Goal: Understand process/instructions

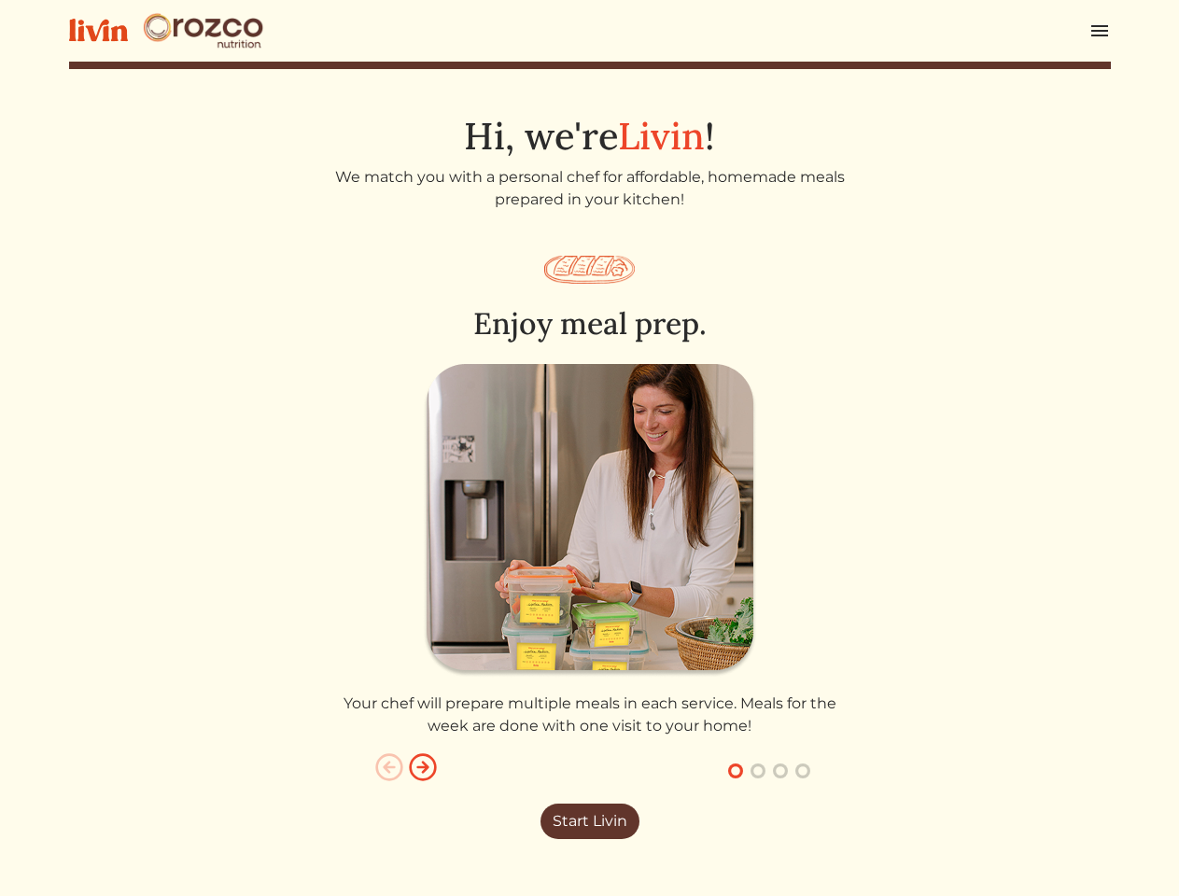
click at [589, 448] on img at bounding box center [590, 521] width 334 height 314
click at [1100, 31] on img at bounding box center [1100, 31] width 22 height 22
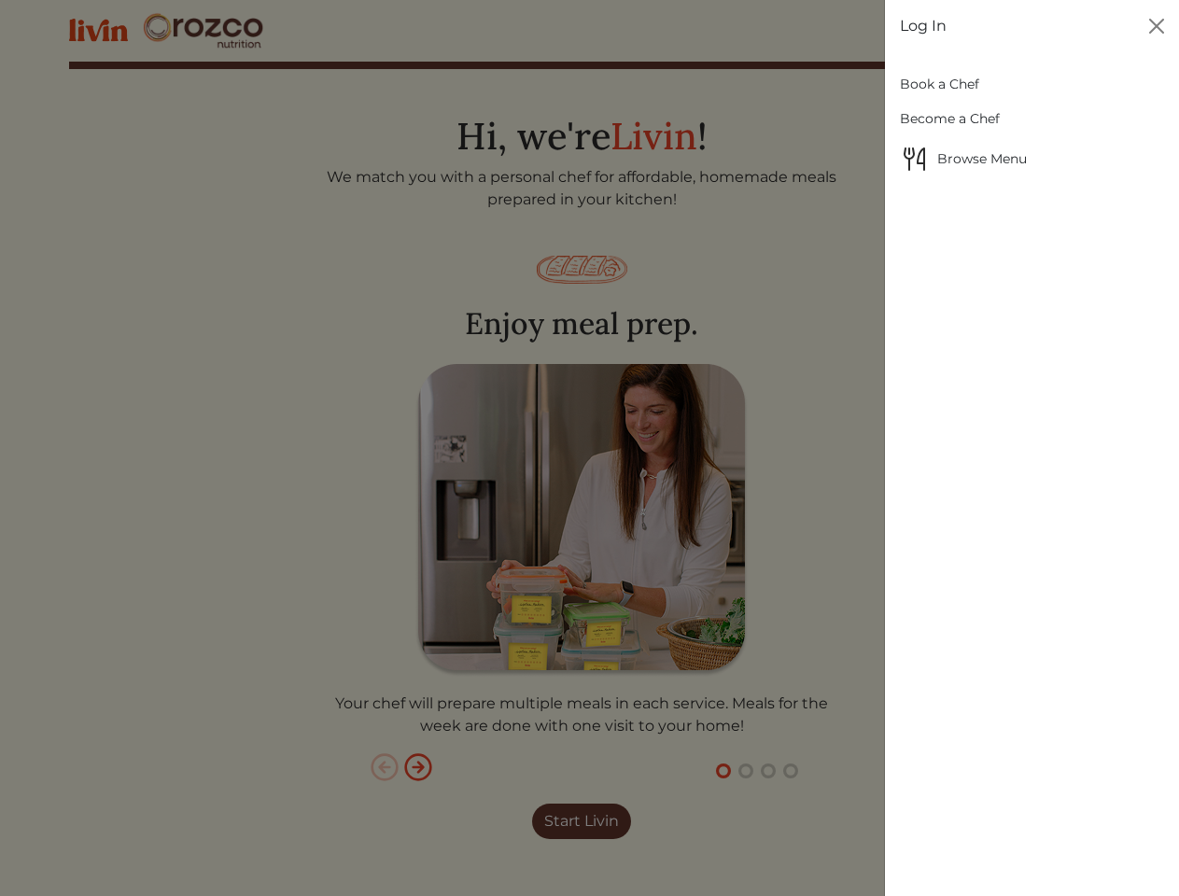
click at [590, 547] on div at bounding box center [589, 448] width 1179 height 896
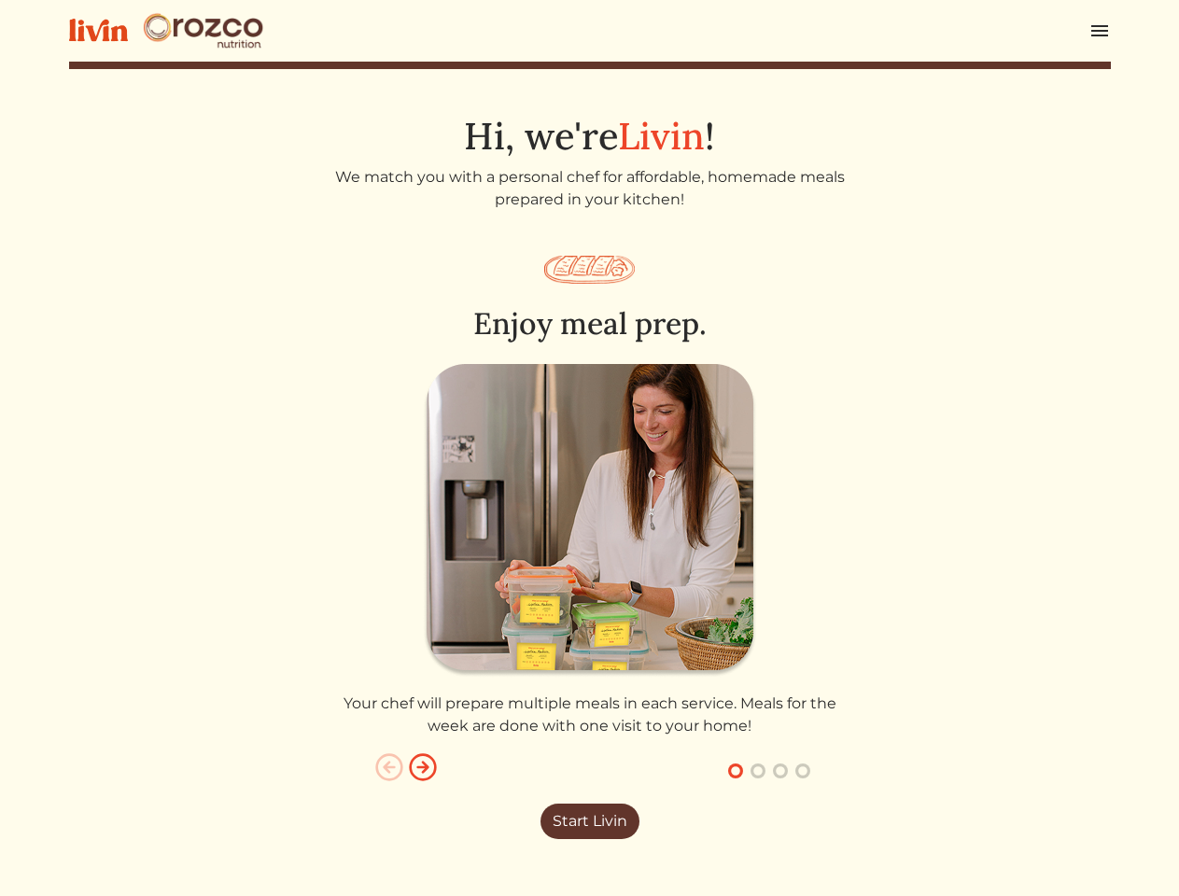
click at [389, 767] on img "button" at bounding box center [389, 768] width 30 height 30
click at [423, 767] on img "button" at bounding box center [423, 768] width 30 height 30
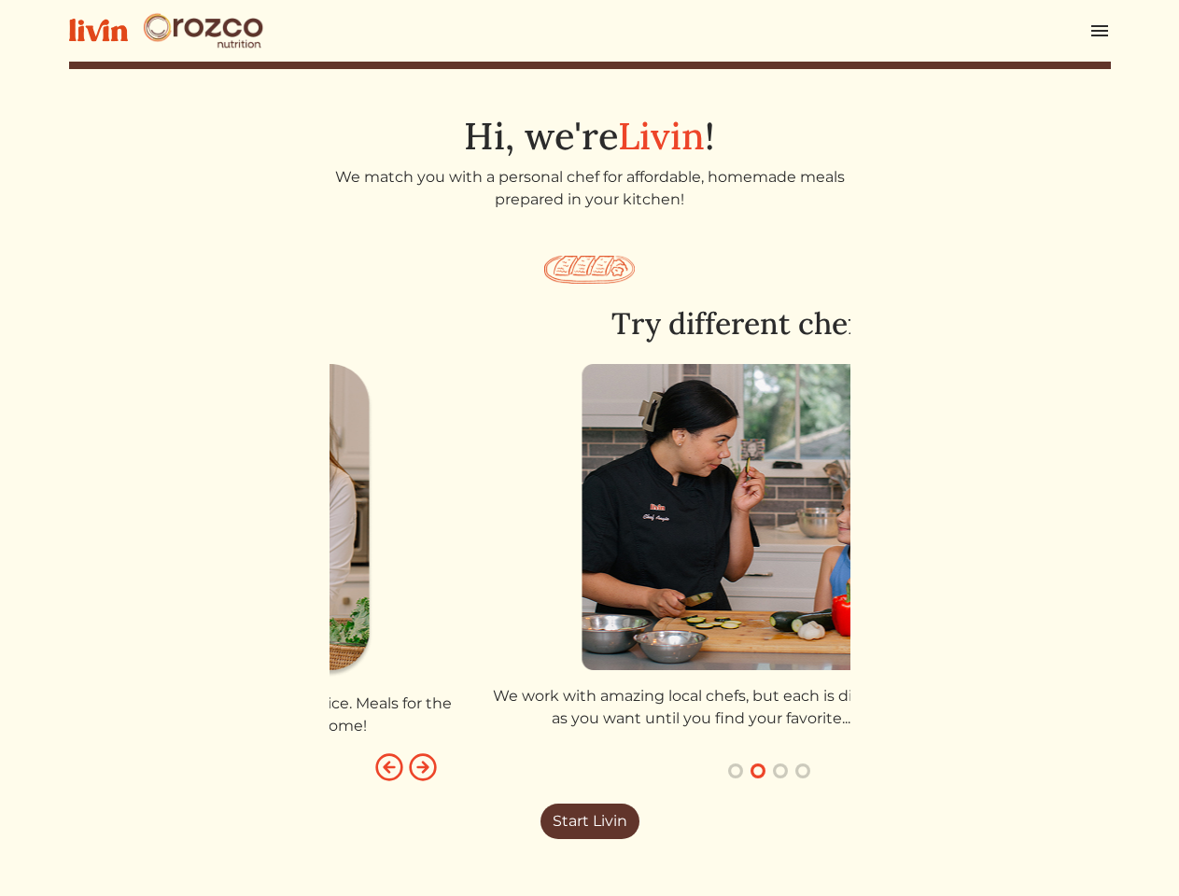
click at [736, 771] on button "button" at bounding box center [736, 771] width 22 height 22
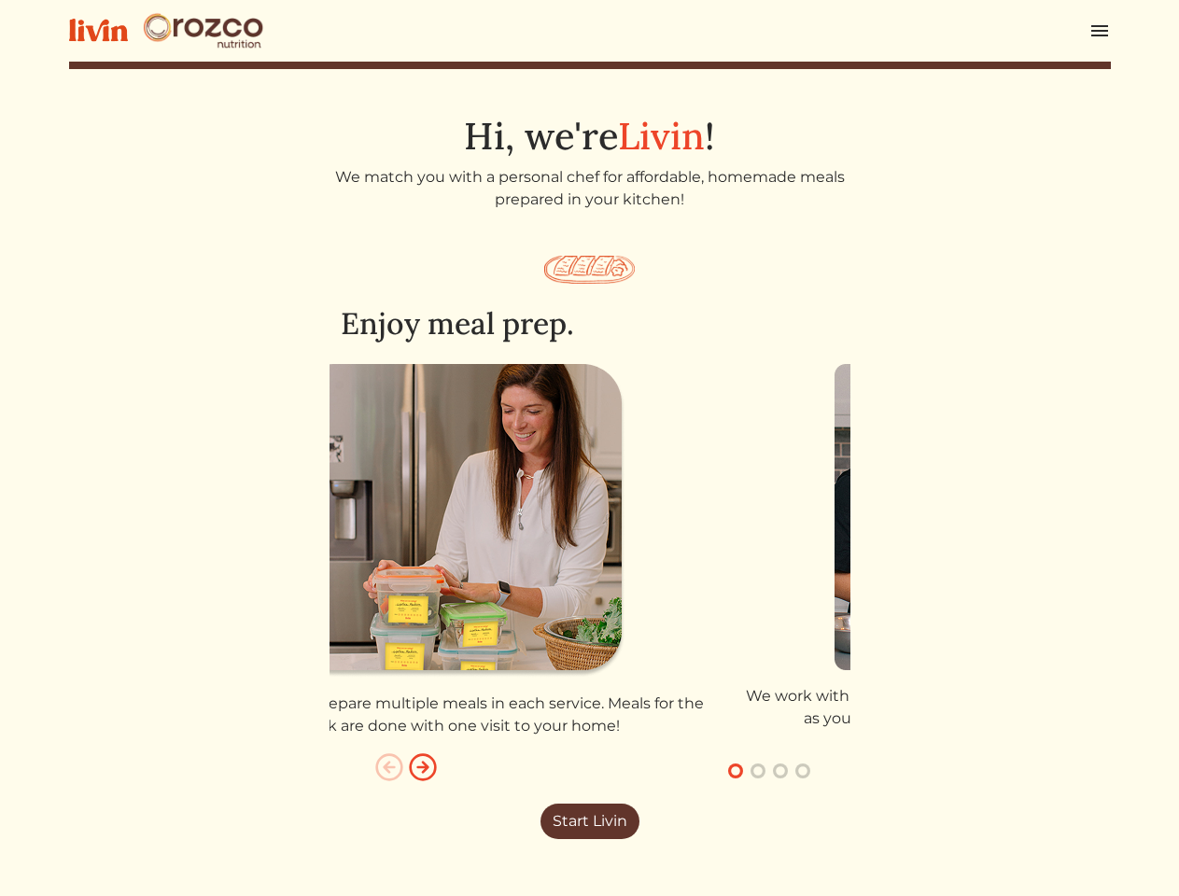
click at [758, 771] on button "button" at bounding box center [758, 771] width 22 height 22
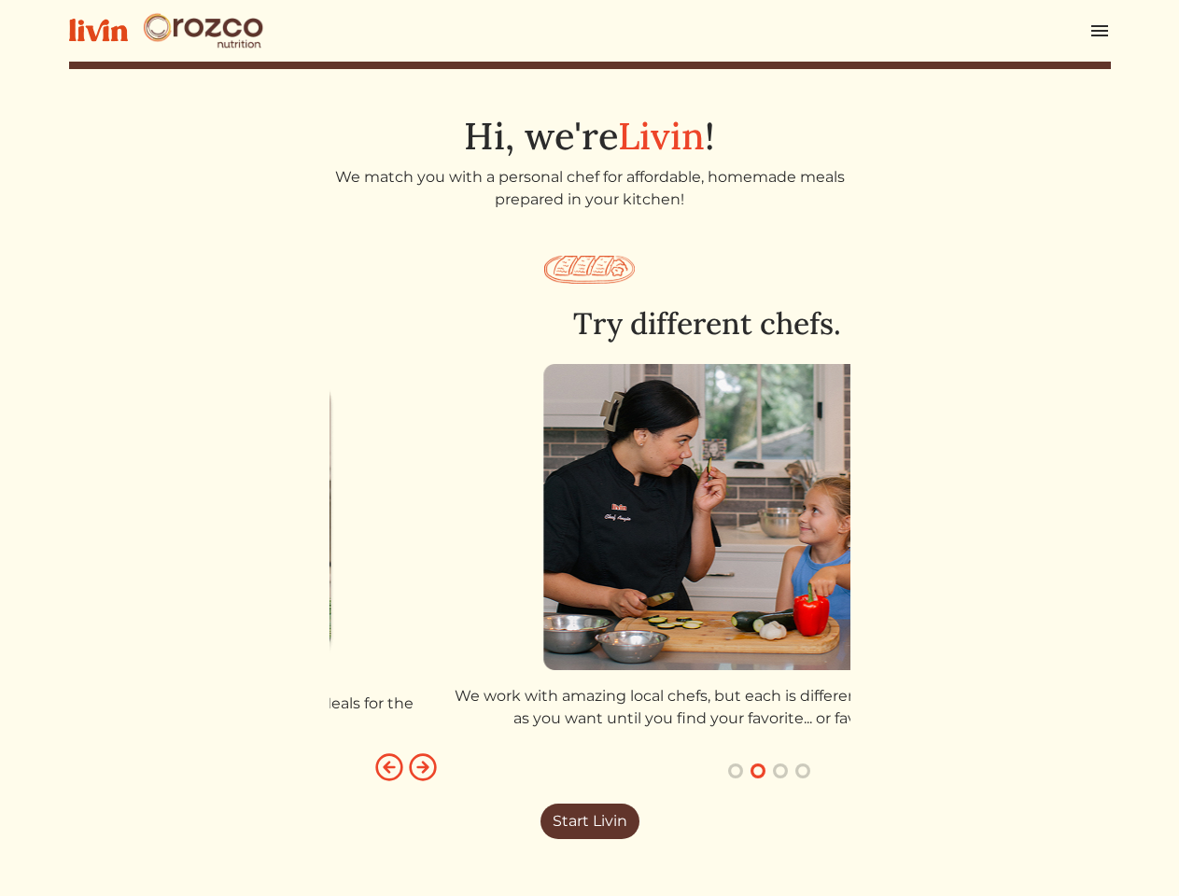
click at [781, 771] on button "button" at bounding box center [780, 771] width 22 height 22
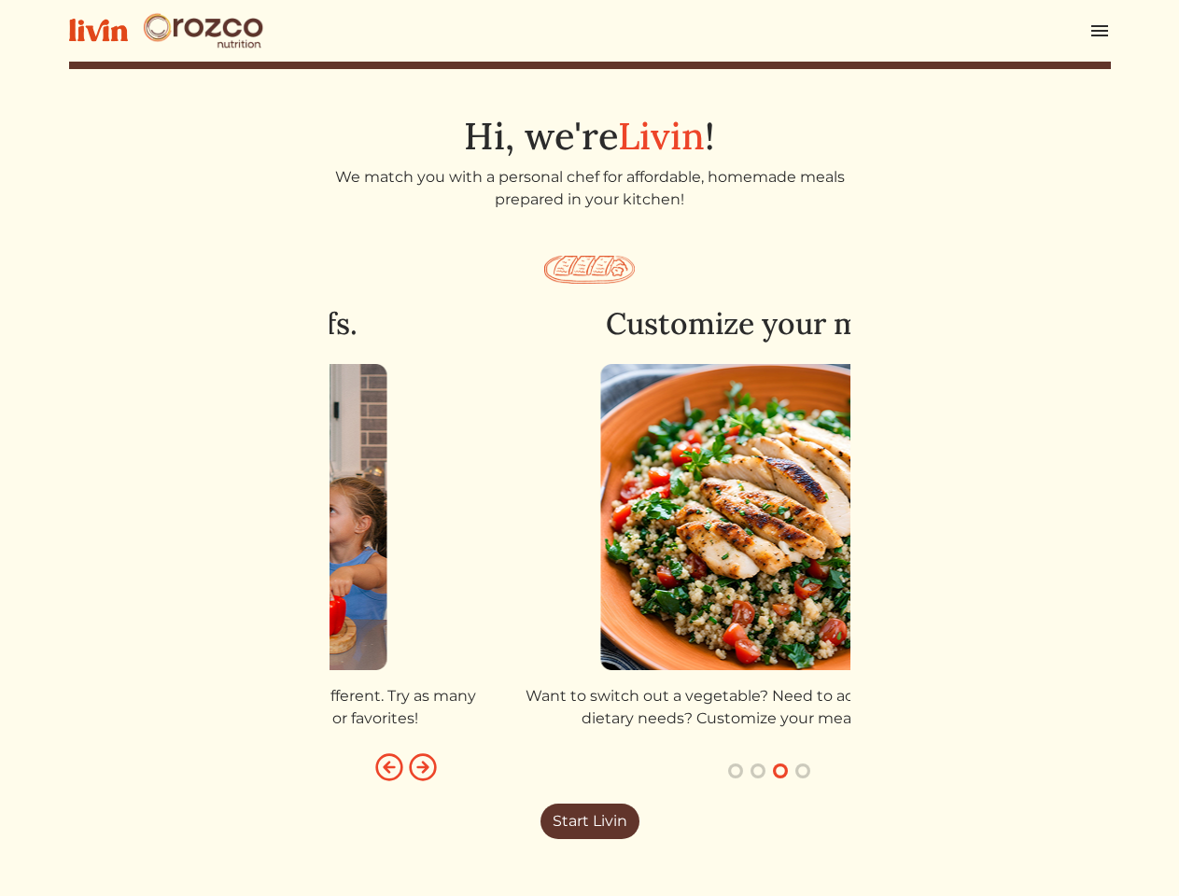
click at [803, 771] on button "button" at bounding box center [803, 771] width 22 height 22
